Goal: Information Seeking & Learning: Learn about a topic

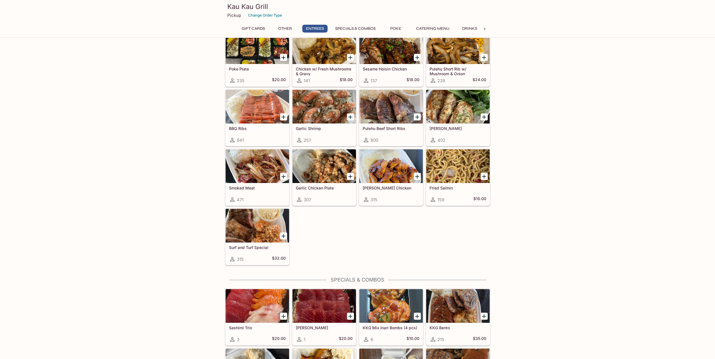
scroll to position [337, 0]
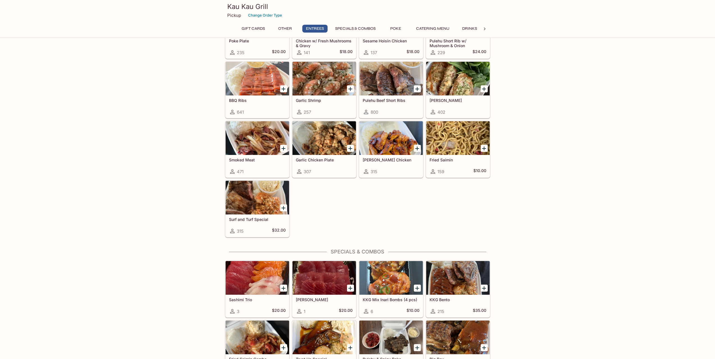
click at [247, 218] on h5 "Surf and Turf Special" at bounding box center [257, 219] width 57 height 5
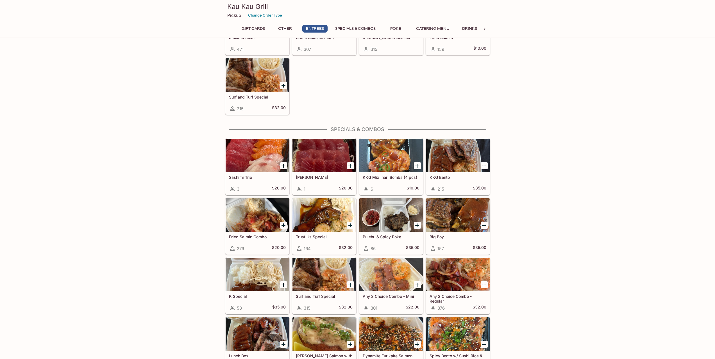
scroll to position [497, 0]
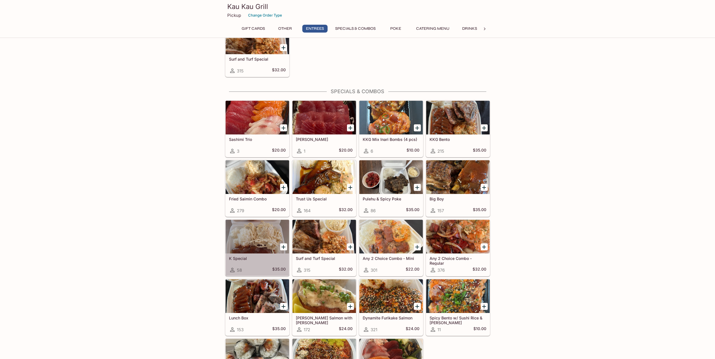
click at [268, 245] on div at bounding box center [256, 237] width 63 height 34
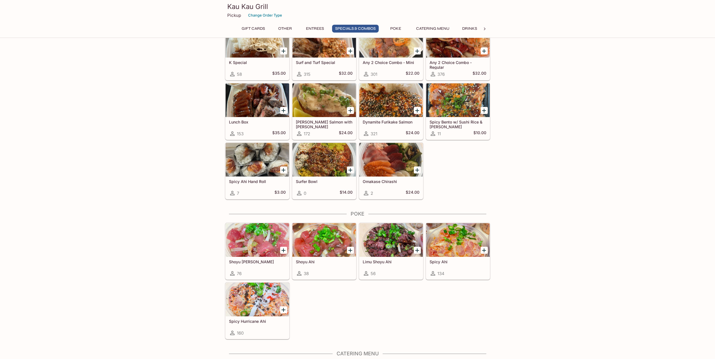
scroll to position [620, 0]
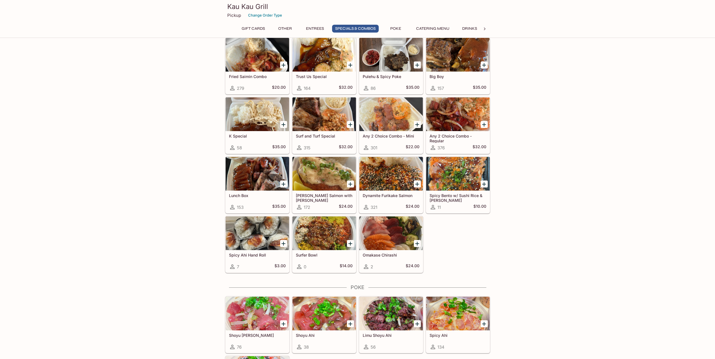
click at [462, 121] on div at bounding box center [457, 114] width 63 height 34
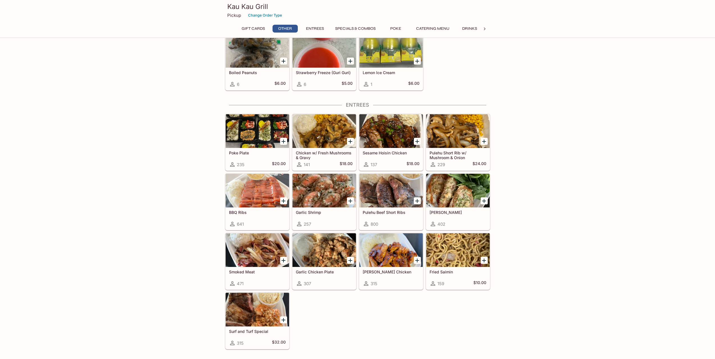
scroll to position [217, 0]
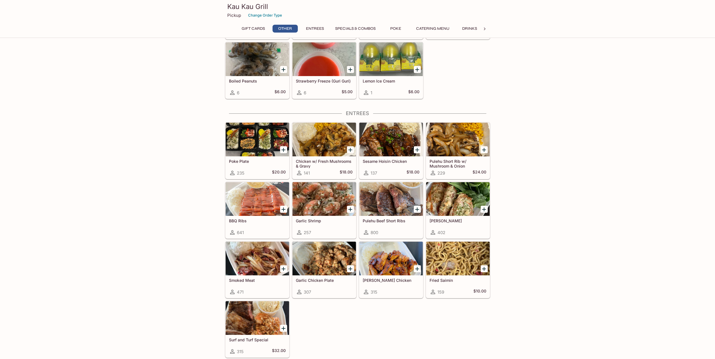
click at [385, 199] on div at bounding box center [390, 199] width 63 height 34
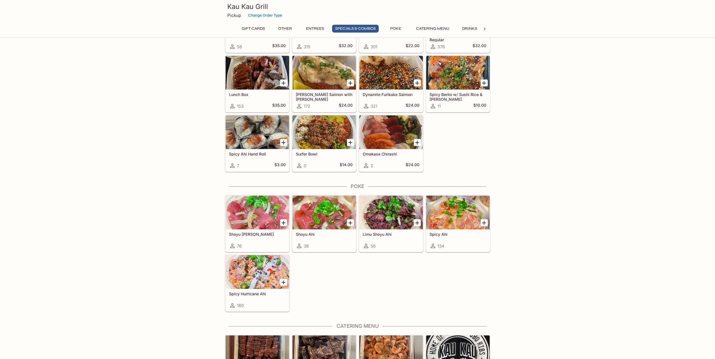
scroll to position [722, 0]
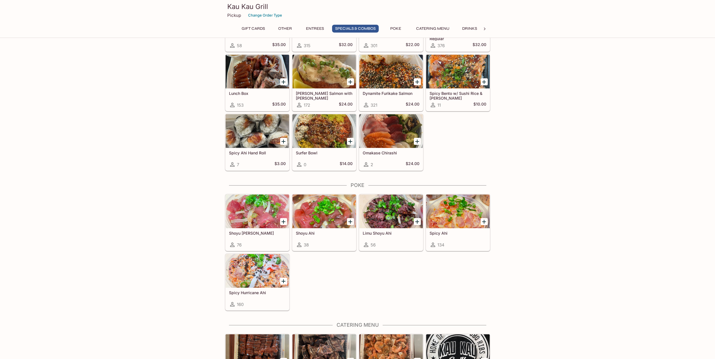
click at [263, 285] on div at bounding box center [256, 271] width 63 height 34
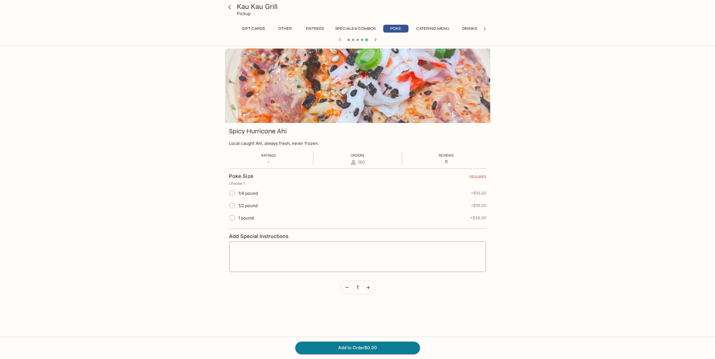
click at [595, 133] on div "Kau Kau Grill Pickup Gift Cards Other Entrees Specials & Combos Poke Catering M…" at bounding box center [357, 228] width 715 height 359
click at [232, 8] on icon at bounding box center [230, 7] width 10 height 10
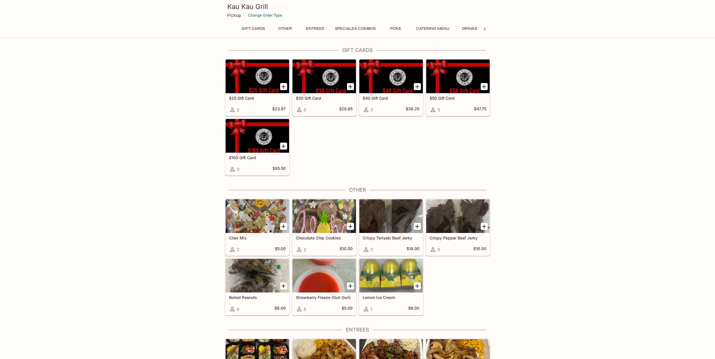
click at [234, 16] on p "Pickup" at bounding box center [234, 15] width 14 height 5
click at [261, 7] on h3 "Kau Kau Grill" at bounding box center [357, 6] width 261 height 9
click at [484, 29] on icon at bounding box center [485, 29] width 6 height 6
click at [231, 31] on icon at bounding box center [231, 29] width 6 height 6
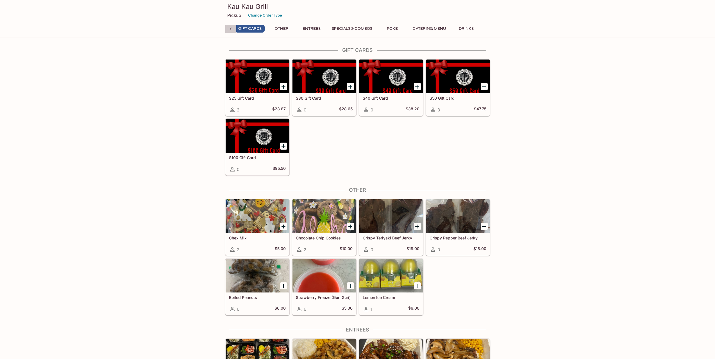
scroll to position [0, 0]
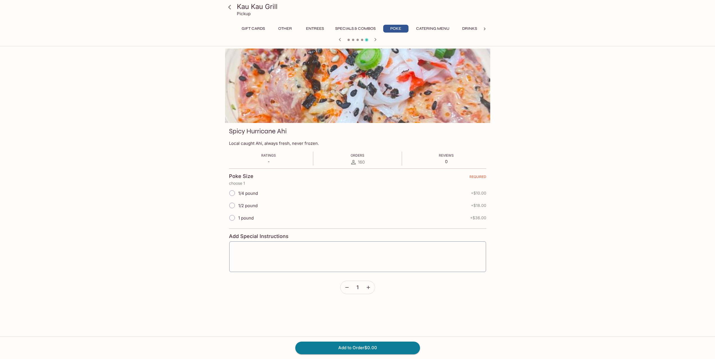
scroll to position [48, 0]
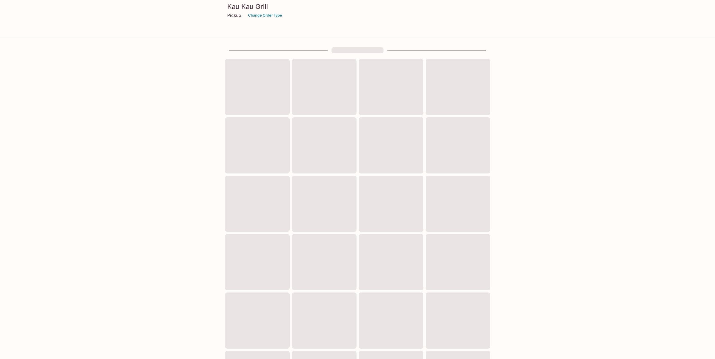
scroll to position [48, 0]
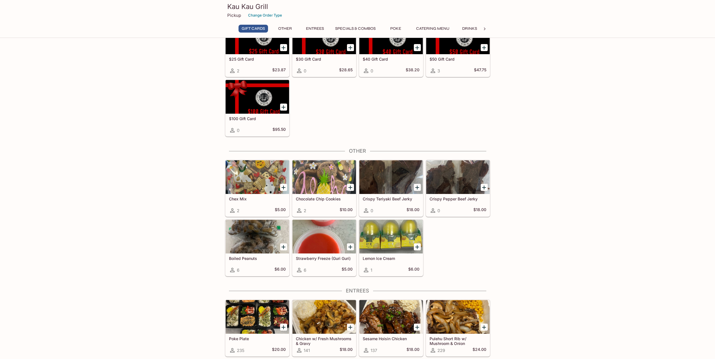
scroll to position [140, 0]
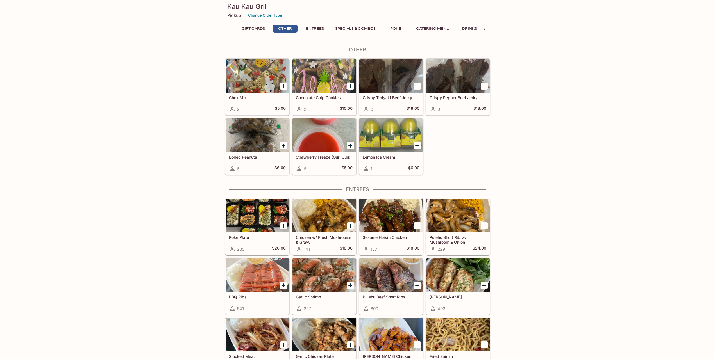
click at [476, 242] on h5 "Pulehu Short Rib w/ Mushroom & Onion" at bounding box center [457, 239] width 57 height 9
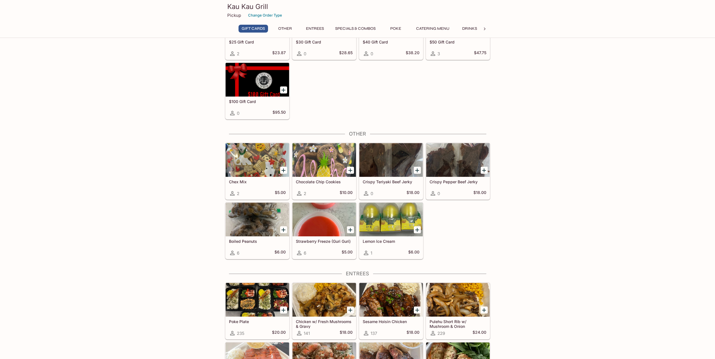
scroll to position [132, 0]
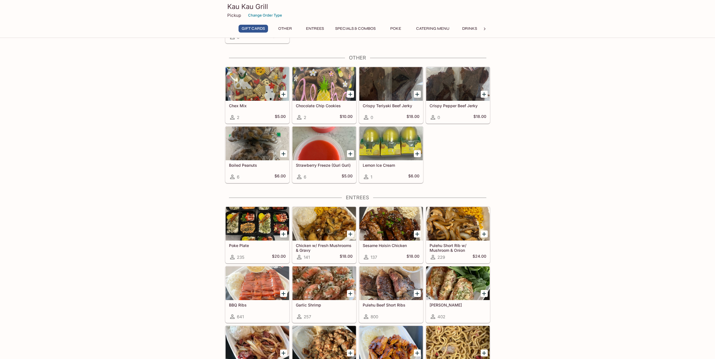
click at [401, 299] on div at bounding box center [390, 283] width 63 height 34
